Goal: Check status: Check status

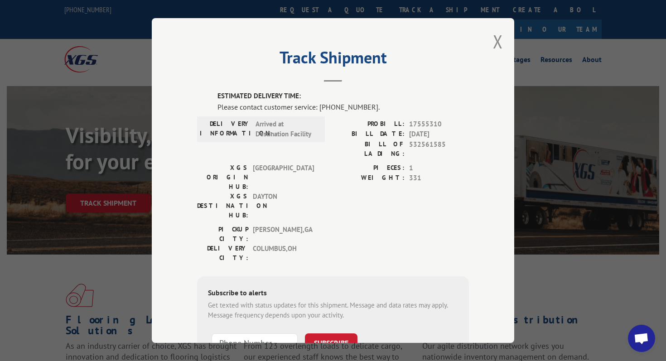
scroll to position [22, 0]
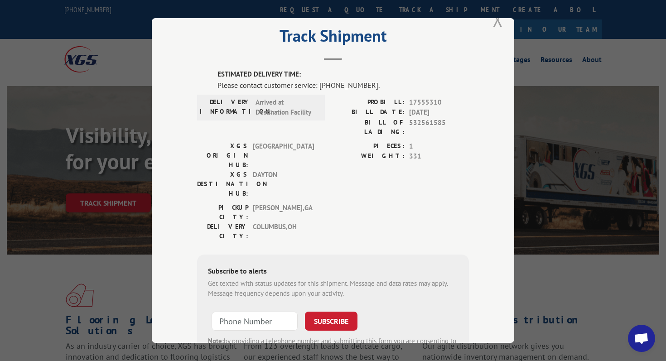
click at [501, 25] on button "Close modal" at bounding box center [498, 20] width 10 height 24
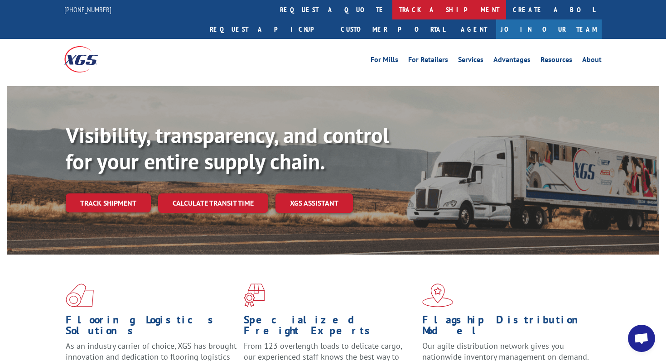
click at [392, 14] on link "track a shipment" at bounding box center [449, 9] width 114 height 19
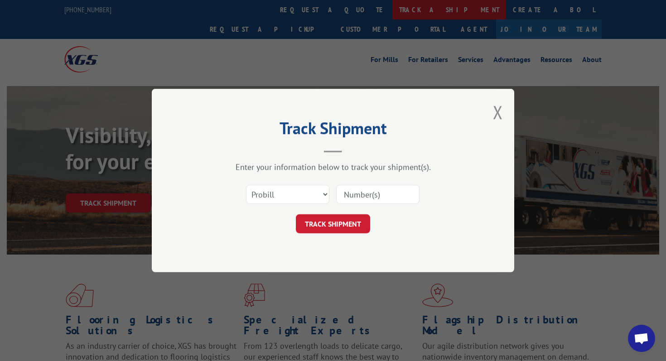
scroll to position [0, 0]
click at [371, 195] on input at bounding box center [377, 194] width 83 height 19
paste input "532561585"
type input "532561585"
click button "TRACK SHIPMENT" at bounding box center [333, 223] width 74 height 19
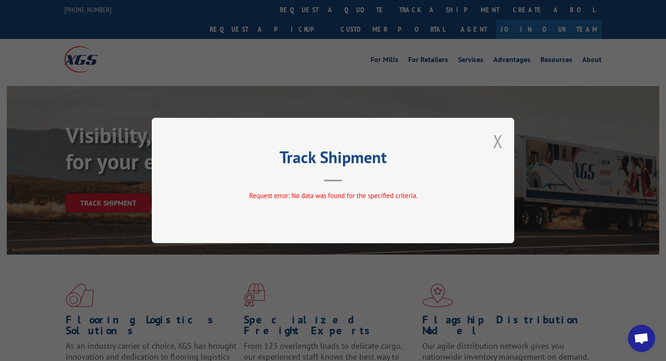
click at [496, 140] on button "Close modal" at bounding box center [498, 141] width 10 height 24
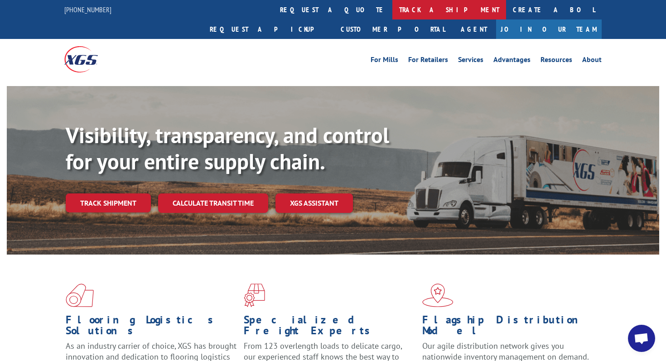
click at [392, 12] on link "track a shipment" at bounding box center [449, 9] width 114 height 19
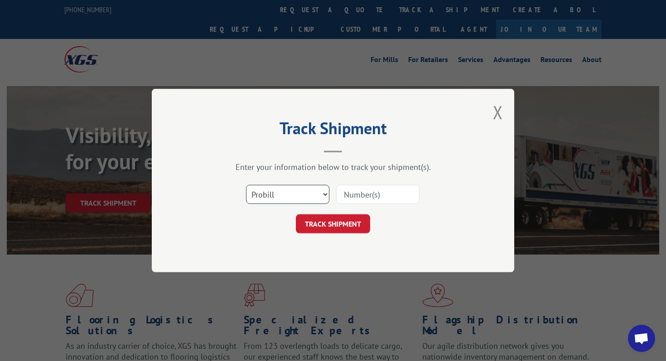
click at [306, 197] on select "Select category... Probill BOL PO" at bounding box center [287, 194] width 83 height 19
select select "bol"
click at [246, 185] on select "Select category... Probill BOL PO" at bounding box center [287, 194] width 83 height 19
click at [362, 192] on input at bounding box center [377, 194] width 83 height 19
paste input "532561585"
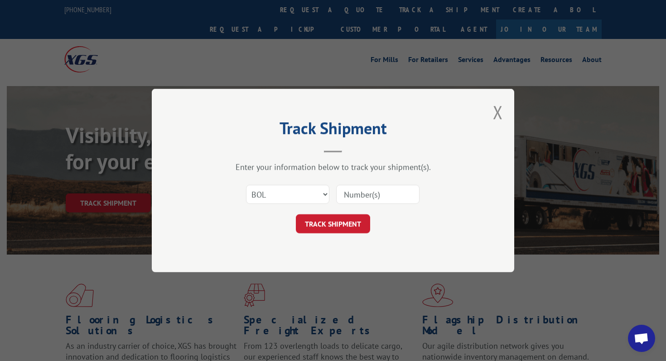
type input "532561585"
click button "TRACK SHIPMENT" at bounding box center [333, 223] width 74 height 19
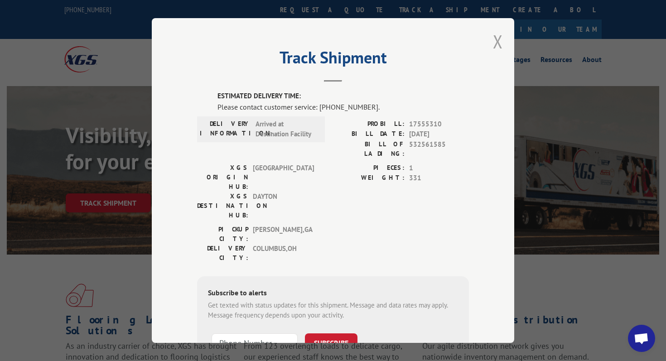
click at [495, 42] on button "Close modal" at bounding box center [498, 41] width 10 height 24
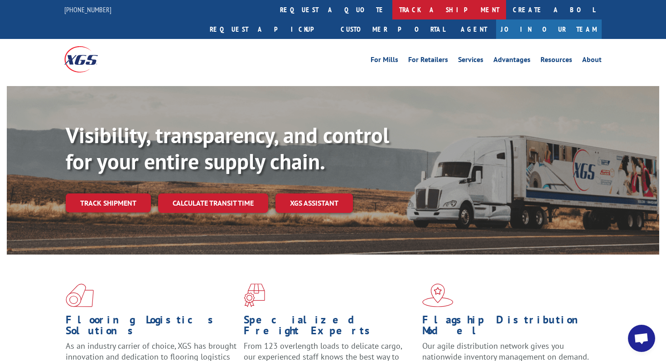
click at [392, 8] on link "track a shipment" at bounding box center [449, 9] width 114 height 19
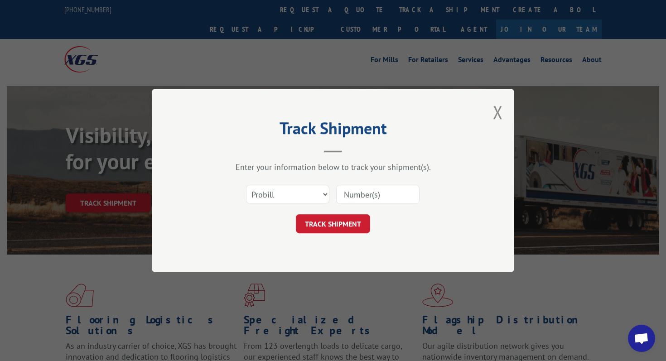
click at [360, 191] on input at bounding box center [377, 194] width 83 height 19
paste input "532561585"
type input "532561585"
click at [309, 193] on select "Select category... Probill BOL PO" at bounding box center [287, 194] width 83 height 19
select select "bol"
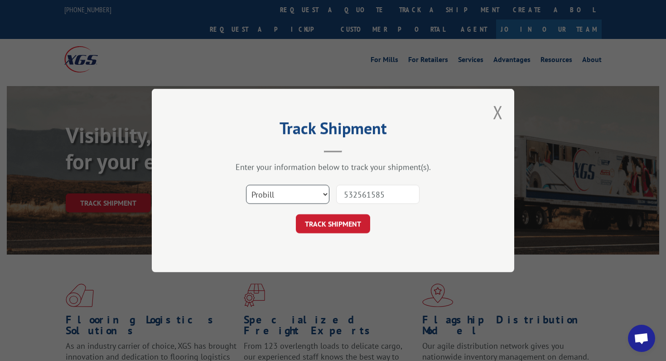
click at [246, 185] on select "Select category... Probill BOL PO" at bounding box center [287, 194] width 83 height 19
click at [326, 219] on button "TRACK SHIPMENT" at bounding box center [333, 223] width 74 height 19
